Goal: Information Seeking & Learning: Learn about a topic

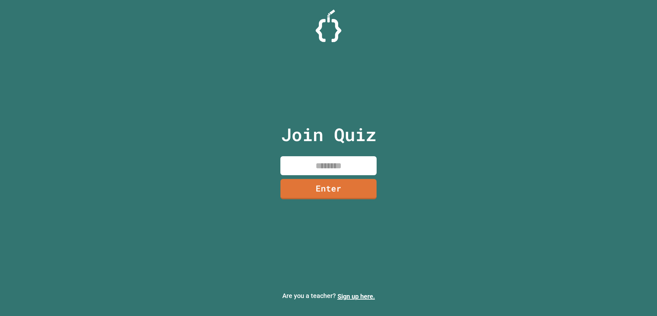
click at [356, 164] on input at bounding box center [329, 165] width 96 height 19
type input "********"
click at [341, 190] on link "Enter" at bounding box center [328, 188] width 93 height 21
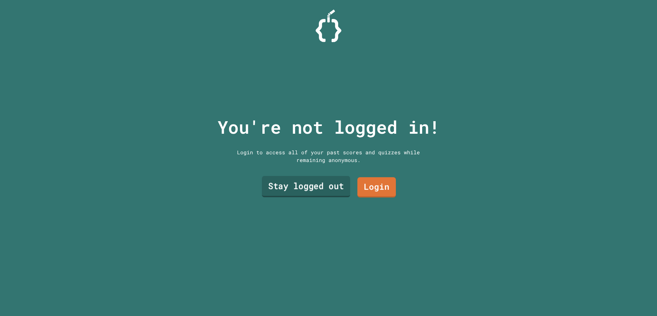
click at [328, 185] on link "Stay logged out" at bounding box center [306, 186] width 88 height 21
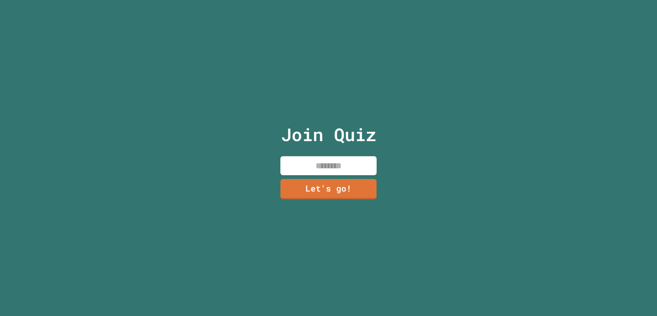
click at [334, 161] on input at bounding box center [329, 165] width 96 height 19
type input "*******"
click at [332, 180] on link "Let's go!" at bounding box center [329, 188] width 94 height 21
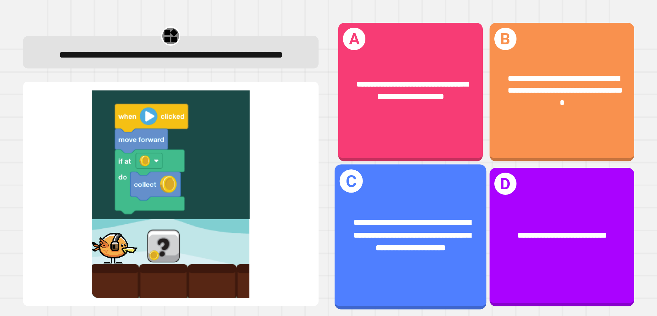
click at [422, 220] on span "**********" at bounding box center [412, 234] width 117 height 33
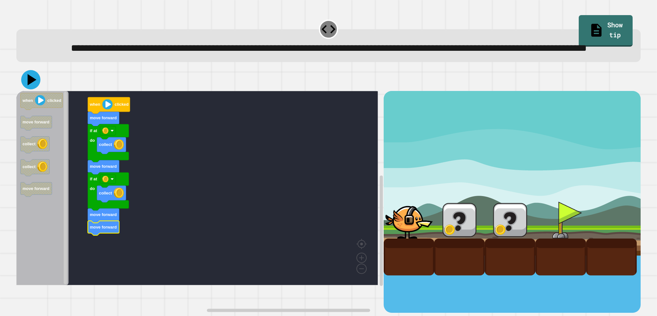
click at [31, 85] on icon at bounding box center [32, 79] width 9 height 11
click at [35, 89] on icon at bounding box center [30, 79] width 19 height 19
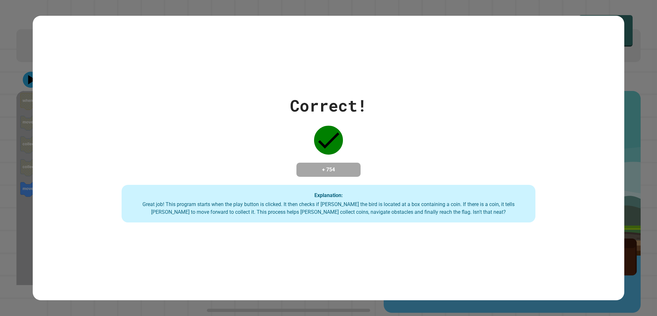
click at [375, 253] on div "Correct! + 754 Explanation: Great job! This program starts when the play button…" at bounding box center [329, 158] width 592 height 284
click at [407, 259] on div "Correct! + 754 Explanation: Great job! This program starts when the play button…" at bounding box center [329, 158] width 592 height 284
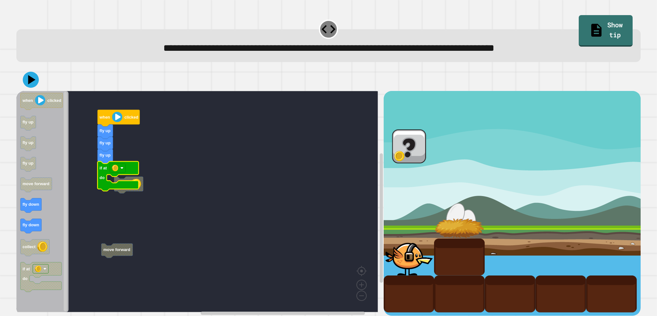
click at [113, 187] on icon "Blockly Workspace" at bounding box center [118, 176] width 41 height 30
click at [134, 181] on g "move forward collect when clicked fly up fly up fly up if at do" at bounding box center [121, 184] width 46 height 148
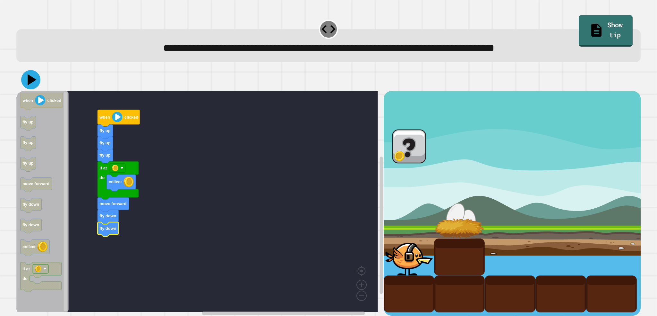
click at [27, 87] on icon at bounding box center [30, 79] width 19 height 19
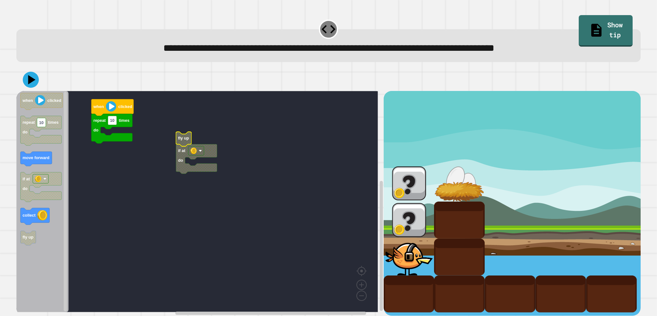
click at [106, 156] on rect "Blockly Workspace" at bounding box center [197, 201] width 362 height 221
type input "*"
click at [118, 199] on rect "Blockly Workspace" at bounding box center [197, 201] width 362 height 221
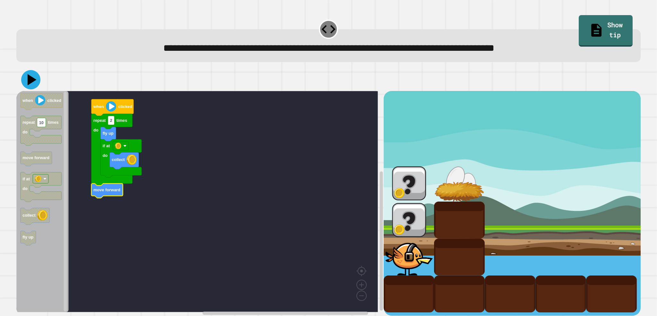
click at [31, 85] on icon at bounding box center [30, 79] width 19 height 19
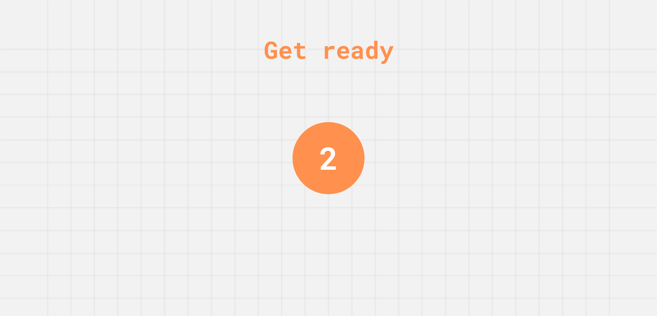
click at [355, 138] on div "2" at bounding box center [329, 158] width 72 height 72
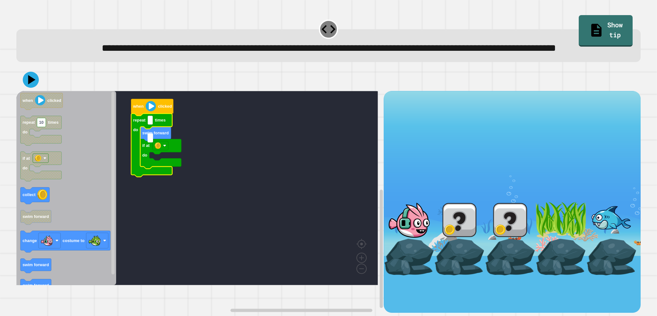
type input "*"
click at [208, 173] on rect "Blockly Workspace" at bounding box center [197, 188] width 362 height 194
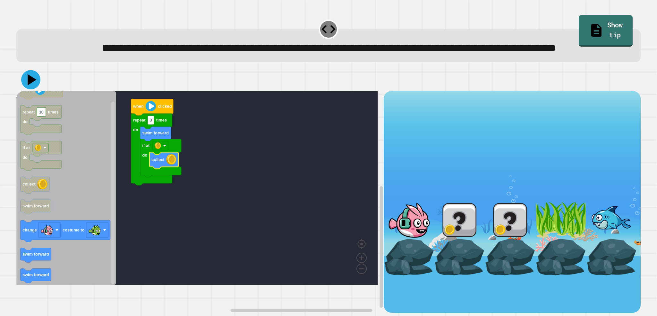
click at [33, 85] on icon at bounding box center [32, 79] width 9 height 11
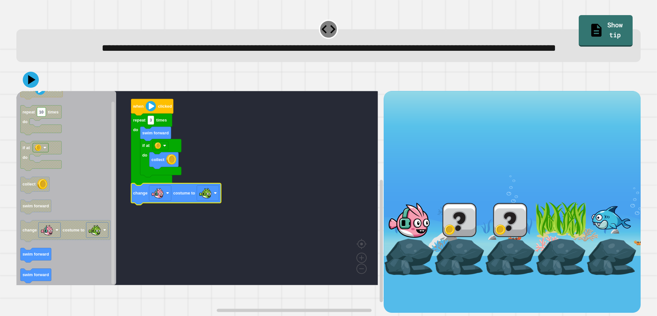
click at [24, 91] on div at bounding box center [328, 79] width 625 height 22
click at [26, 88] on icon at bounding box center [31, 80] width 16 height 16
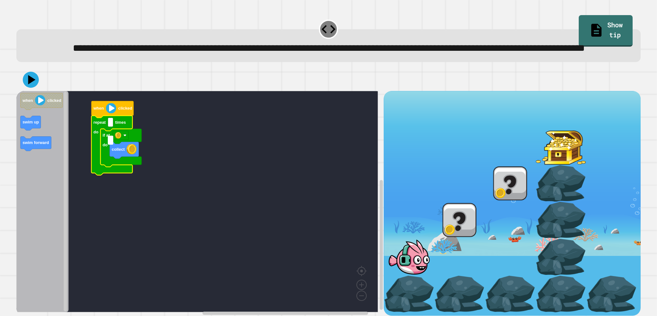
type input "*"
click at [186, 211] on rect "Blockly Workspace" at bounding box center [197, 201] width 362 height 221
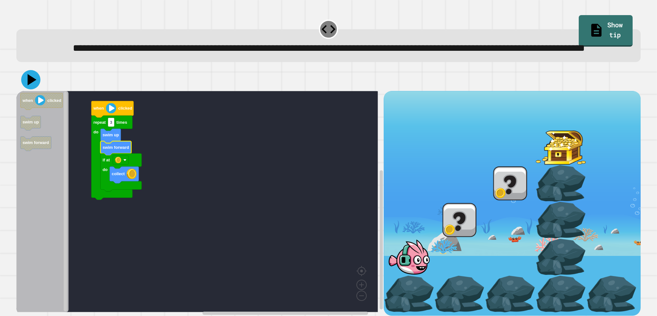
click at [26, 89] on icon at bounding box center [30, 79] width 19 height 19
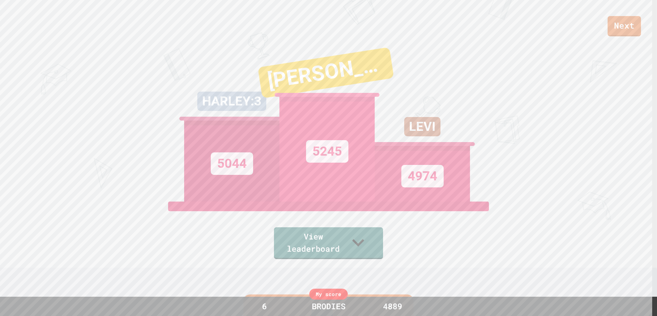
scroll to position [32, 0]
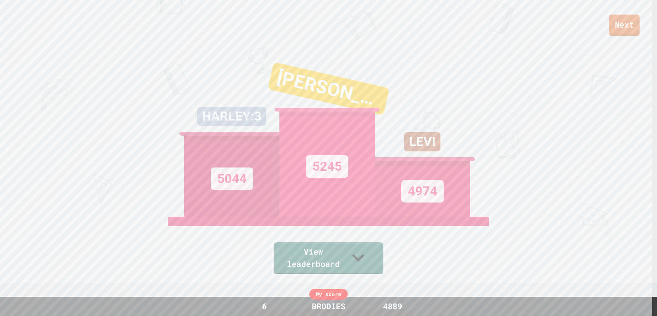
click at [632, 22] on link "Next" at bounding box center [624, 25] width 31 height 21
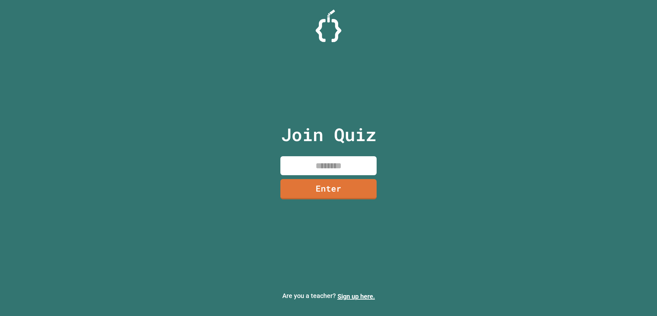
click at [335, 172] on input at bounding box center [329, 165] width 96 height 19
type input "********"
click at [336, 187] on link "Enter" at bounding box center [328, 188] width 93 height 21
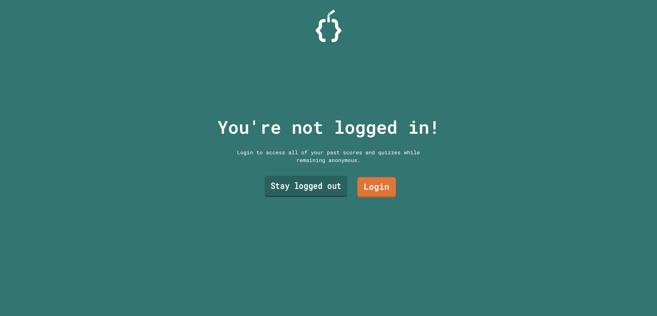
click at [334, 183] on link "Stay logged out" at bounding box center [306, 186] width 83 height 21
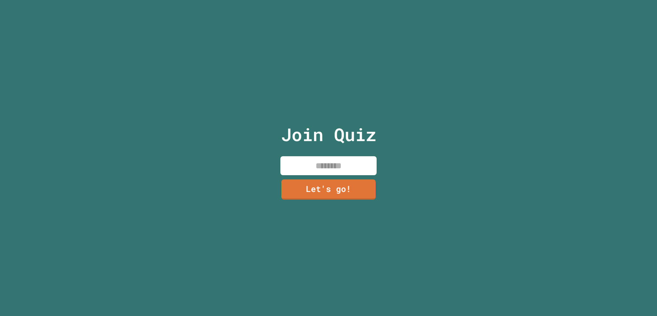
click at [335, 163] on input at bounding box center [329, 165] width 96 height 19
type input "*******"
click at [341, 192] on link "Let's go!" at bounding box center [329, 189] width 96 height 20
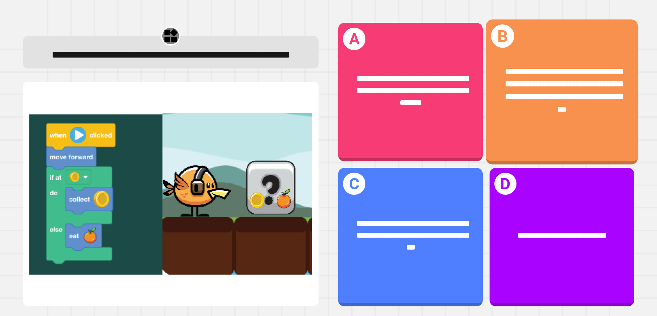
click at [526, 99] on span "**********" at bounding box center [563, 90] width 117 height 46
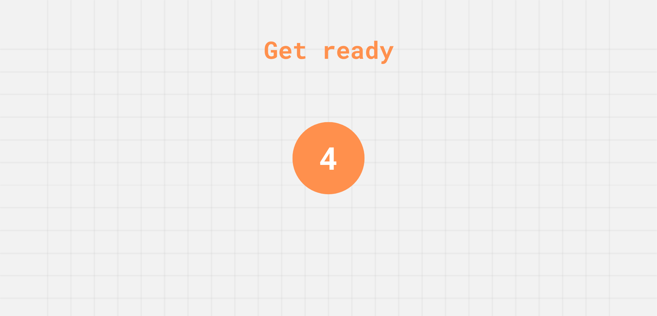
click at [329, 124] on div "4" at bounding box center [329, 158] width 72 height 72
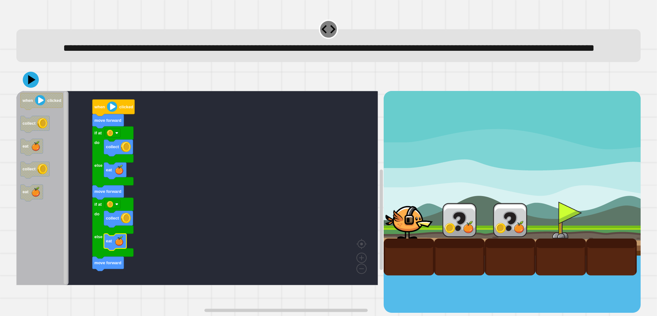
click at [29, 91] on div at bounding box center [328, 79] width 625 height 22
click at [31, 85] on icon at bounding box center [31, 80] width 7 height 10
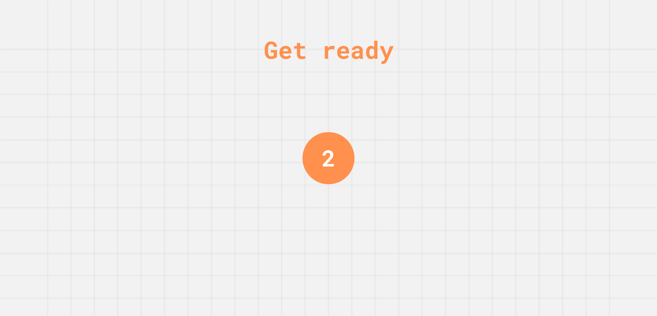
click at [306, 149] on div "2" at bounding box center [329, 158] width 52 height 52
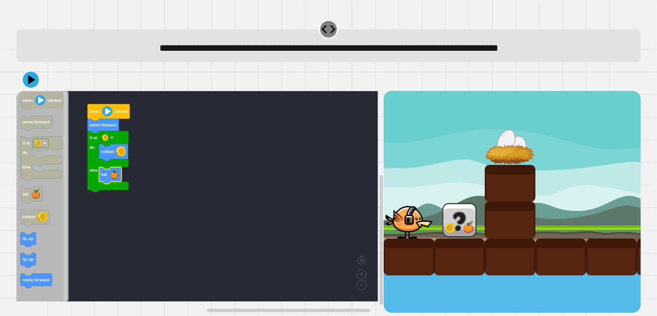
click at [26, 247] on icon "when clicked move forward if at do else eat collect fly up fly up move forward" at bounding box center [42, 196] width 52 height 210
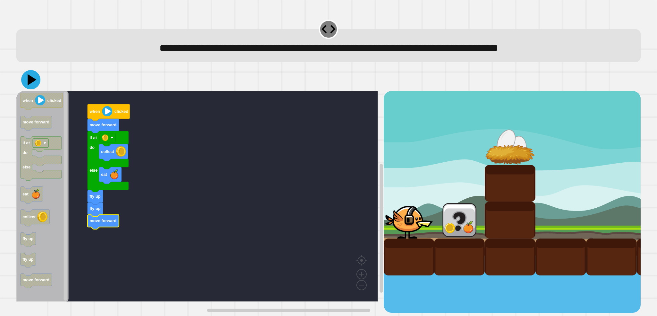
click at [35, 85] on icon at bounding box center [30, 79] width 19 height 19
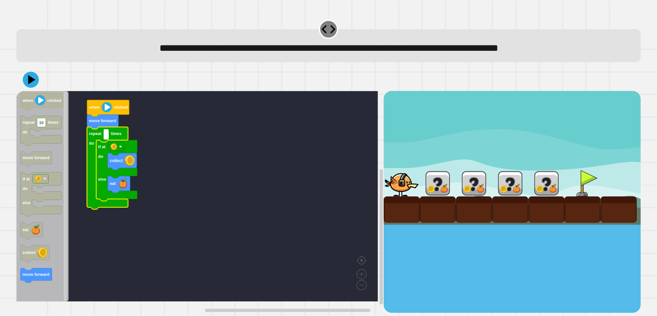
type input "*"
click at [106, 186] on icon "Blockly Workspace" at bounding box center [116, 170] width 41 height 61
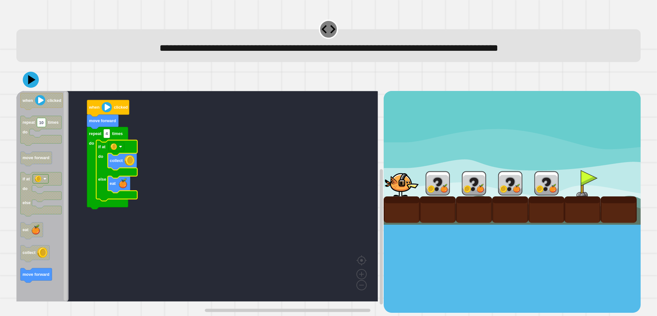
click at [102, 224] on rect "Blockly Workspace" at bounding box center [197, 196] width 362 height 210
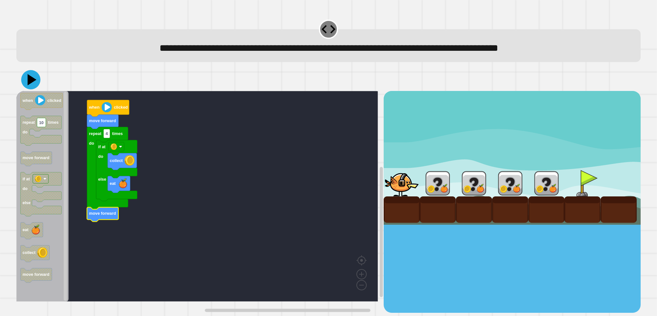
click at [36, 79] on icon at bounding box center [30, 79] width 19 height 19
click at [28, 81] on icon at bounding box center [30, 79] width 19 height 19
click at [33, 81] on icon at bounding box center [32, 79] width 8 height 11
click at [26, 72] on div at bounding box center [328, 79] width 625 height 22
click at [30, 81] on icon at bounding box center [32, 79] width 9 height 11
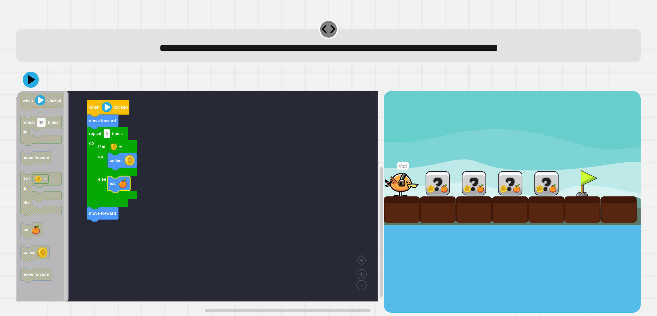
click at [163, 180] on rect "Blockly Workspace" at bounding box center [197, 196] width 362 height 210
click at [163, 181] on rect "Blockly Workspace" at bounding box center [197, 196] width 362 height 210
click at [33, 77] on icon at bounding box center [30, 79] width 19 height 19
click at [171, 182] on rect "Blockly Workspace" at bounding box center [197, 196] width 362 height 210
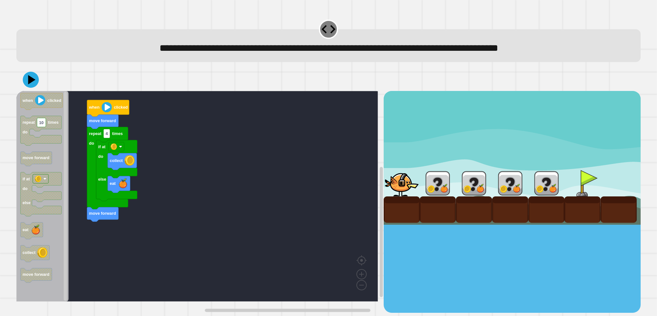
click at [465, 248] on div at bounding box center [512, 201] width 257 height 221
click at [429, 185] on div at bounding box center [438, 183] width 36 height 26
click at [21, 91] on div at bounding box center [328, 79] width 625 height 22
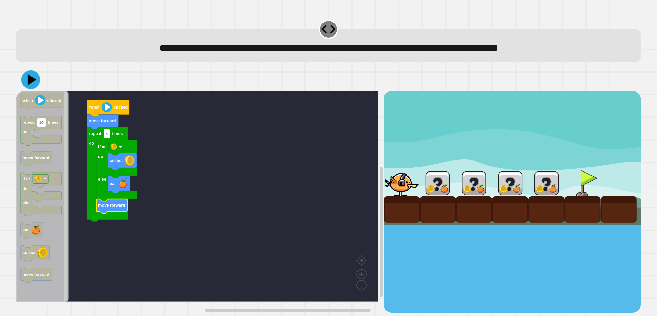
click at [23, 85] on button at bounding box center [31, 79] width 19 height 19
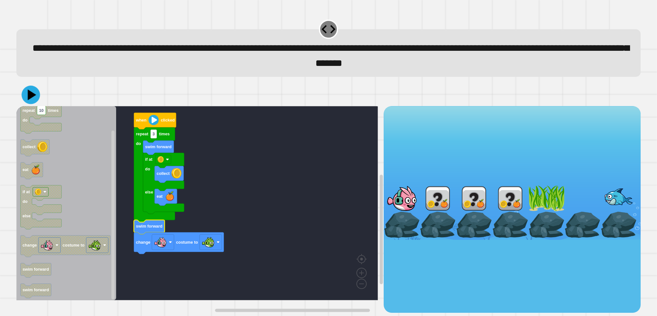
click at [23, 99] on icon at bounding box center [31, 94] width 18 height 18
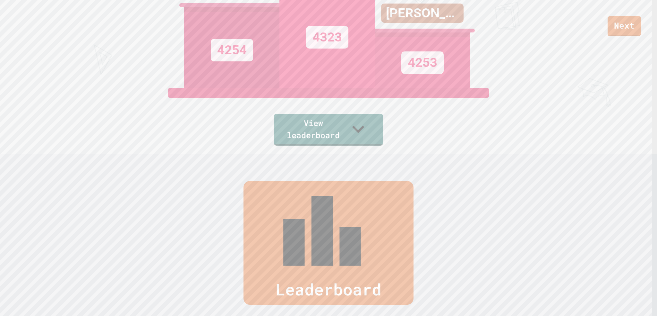
scroll to position [32, 0]
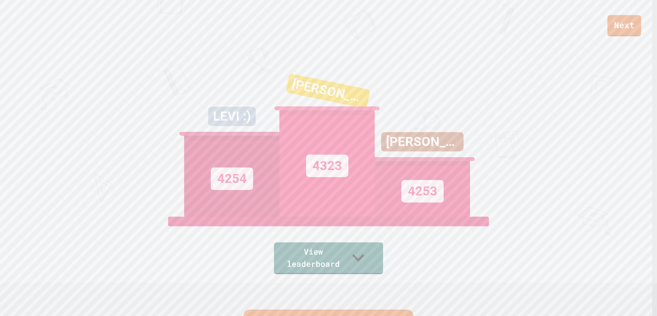
click at [616, 29] on link "Next" at bounding box center [625, 25] width 34 height 21
